Goal: Task Accomplishment & Management: Use online tool/utility

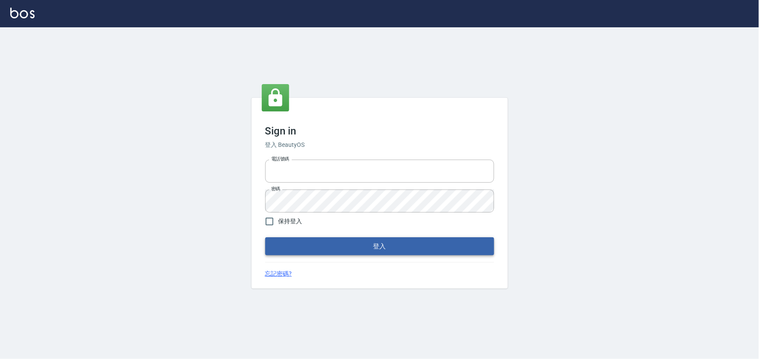
type input "032805930"
click at [276, 241] on button "登入" at bounding box center [379, 246] width 229 height 18
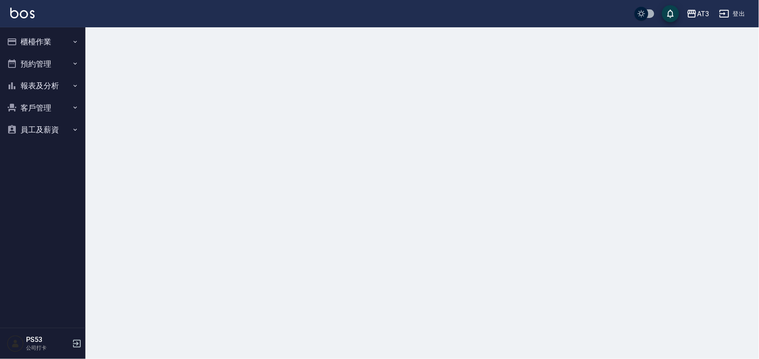
click at [20, 39] on button "櫃檯作業" at bounding box center [42, 42] width 79 height 22
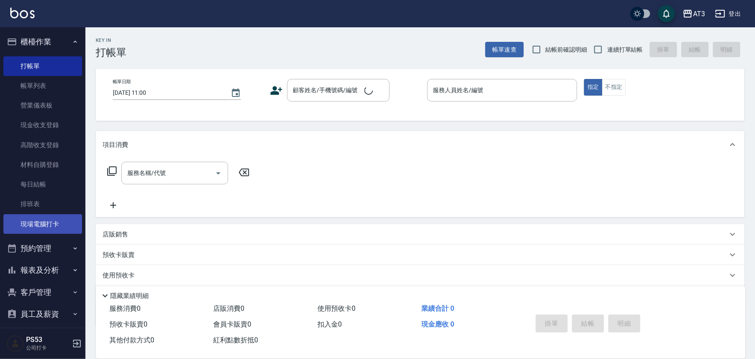
click at [33, 222] on link "現場電腦打卡" at bounding box center [42, 224] width 79 height 20
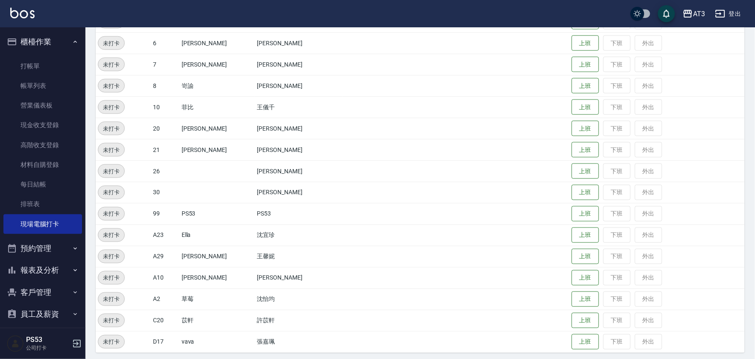
scroll to position [302, 0]
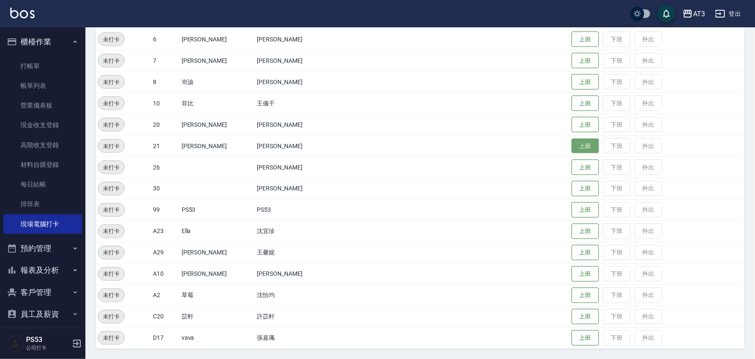
click at [571, 143] on button "上班" at bounding box center [584, 146] width 27 height 15
click at [571, 104] on button "上班" at bounding box center [584, 103] width 27 height 15
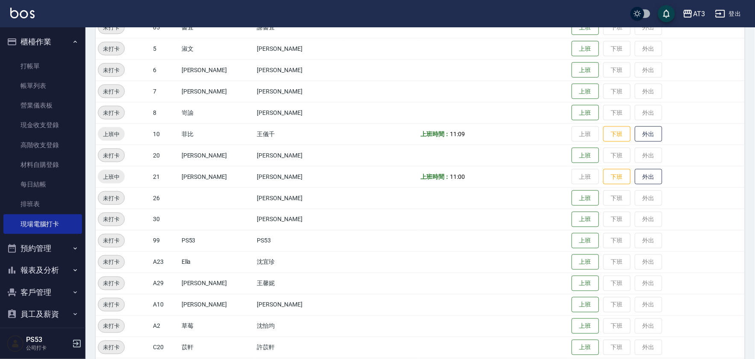
scroll to position [254, 0]
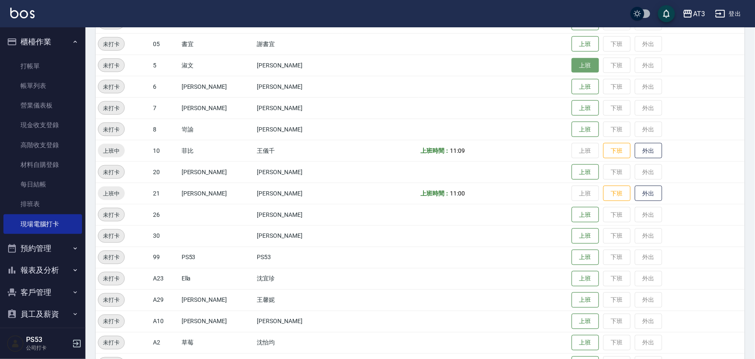
click at [571, 63] on button "上班" at bounding box center [584, 65] width 27 height 15
click at [581, 114] on button "上班" at bounding box center [584, 108] width 27 height 15
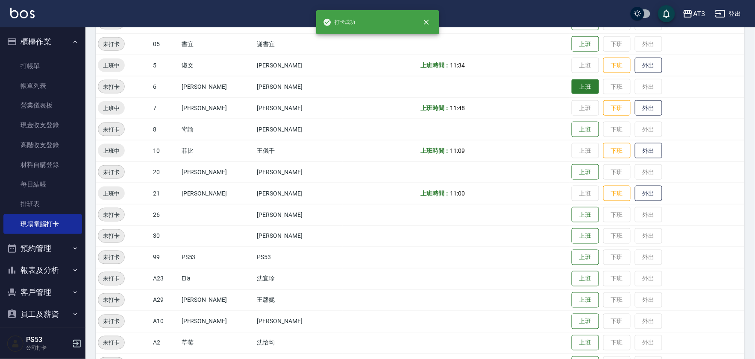
click at [571, 83] on button "上班" at bounding box center [584, 86] width 27 height 15
